Goal: Information Seeking & Learning: Learn about a topic

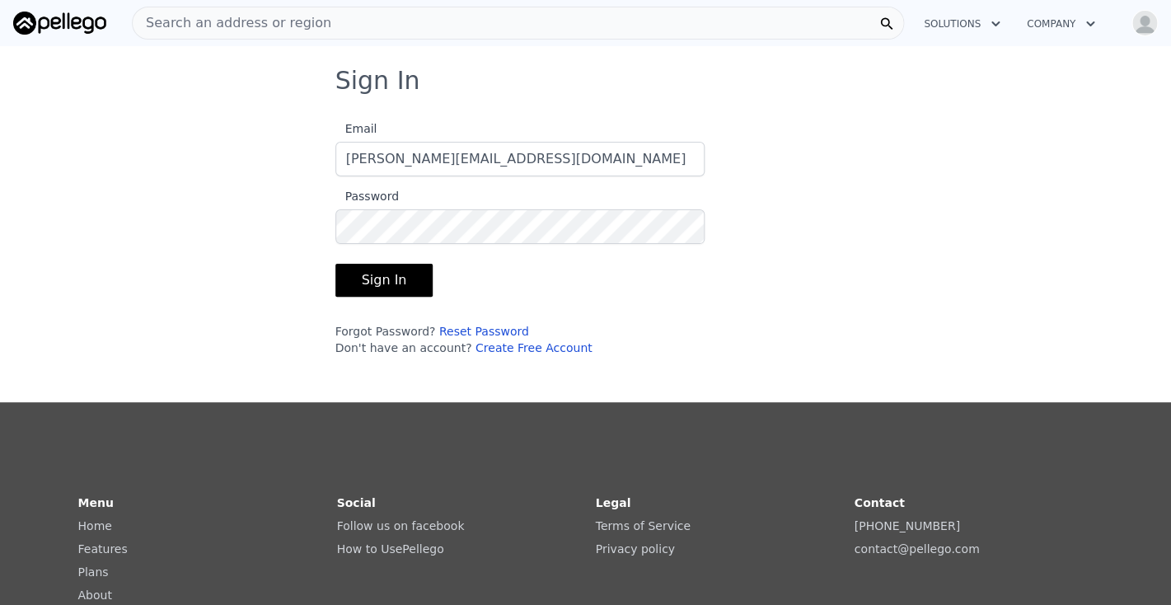
type input "[PERSON_NAME][EMAIL_ADDRESS][DOMAIN_NAME]"
click at [378, 274] on button "Sign In" at bounding box center [384, 280] width 98 height 33
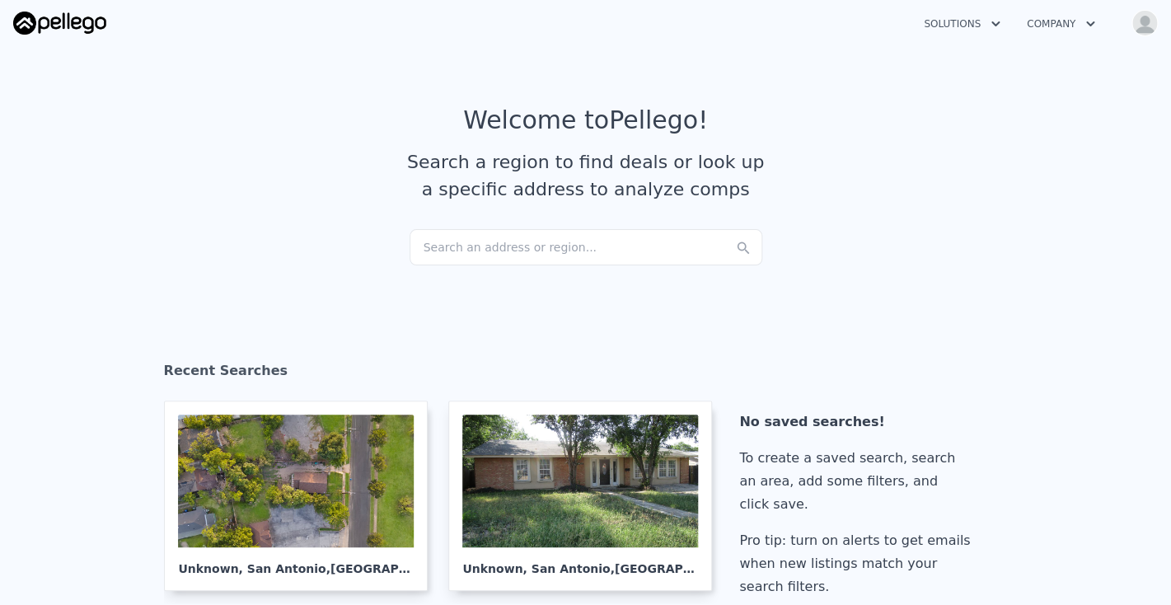
click at [467, 238] on div "Search an address or region..." at bounding box center [586, 247] width 353 height 36
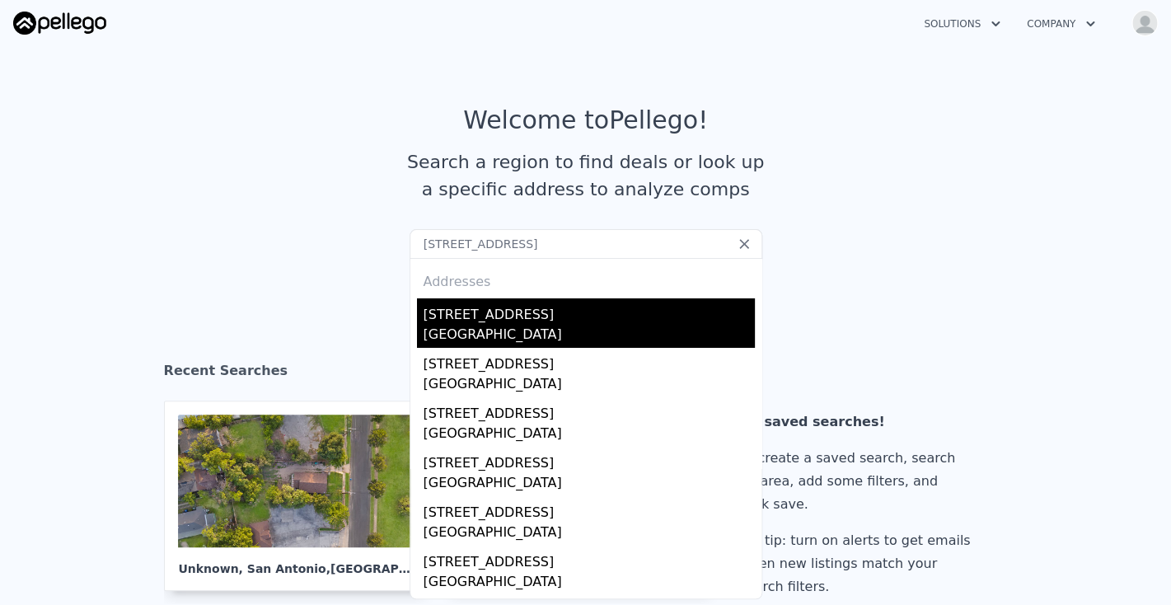
type input "[STREET_ADDRESS]"
click at [515, 317] on div "[STREET_ADDRESS]" at bounding box center [589, 311] width 331 height 26
